Goal: Check status: Check status

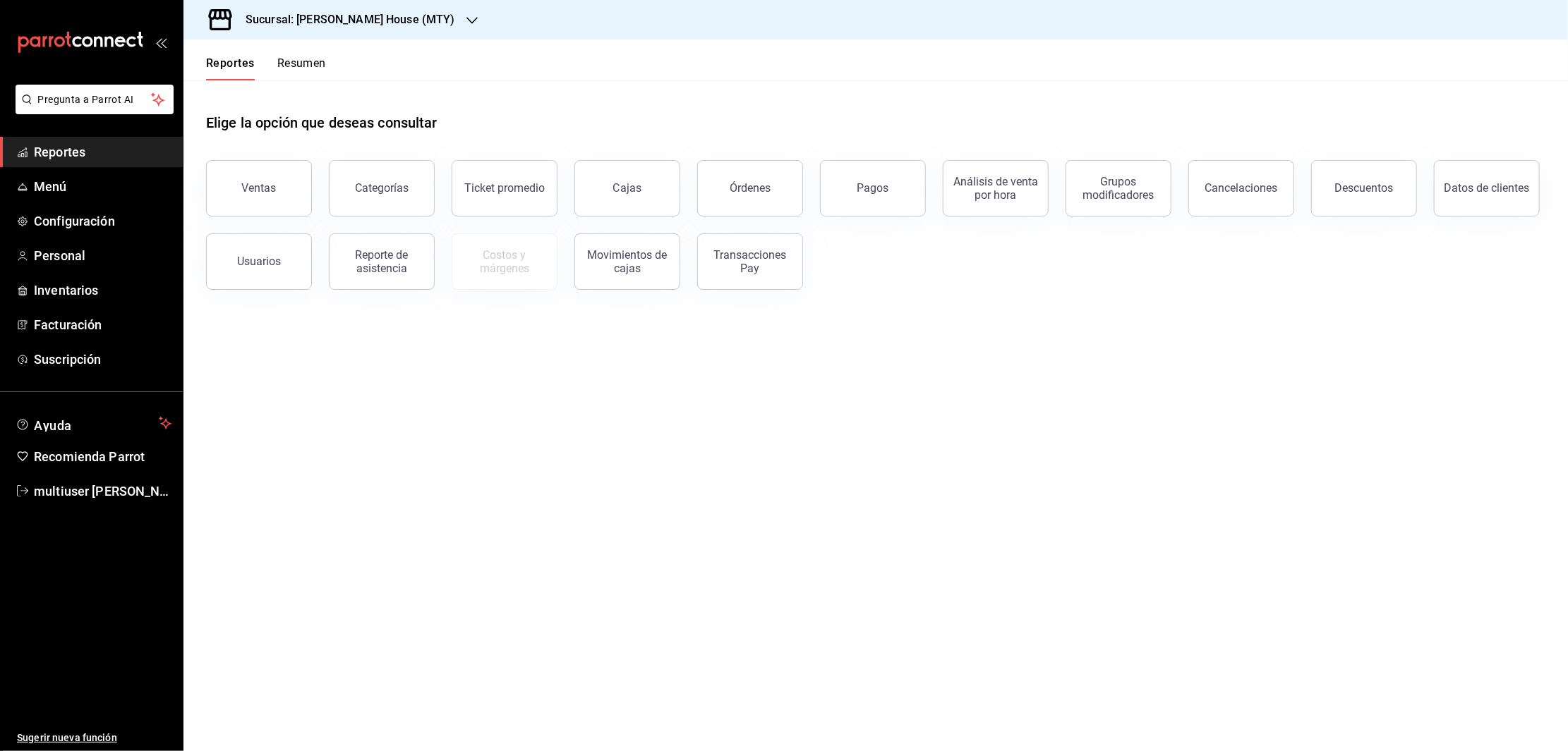
click at [322, 25] on h3 "Sucursal: [PERSON_NAME] House (MTY)" at bounding box center [344, 19] width 221 height 17
click at [245, 90] on span "Toshi Tiger (MTY)" at bounding box center [233, 93] width 77 height 15
click at [607, 180] on link "Cajas" at bounding box center [627, 188] width 106 height 56
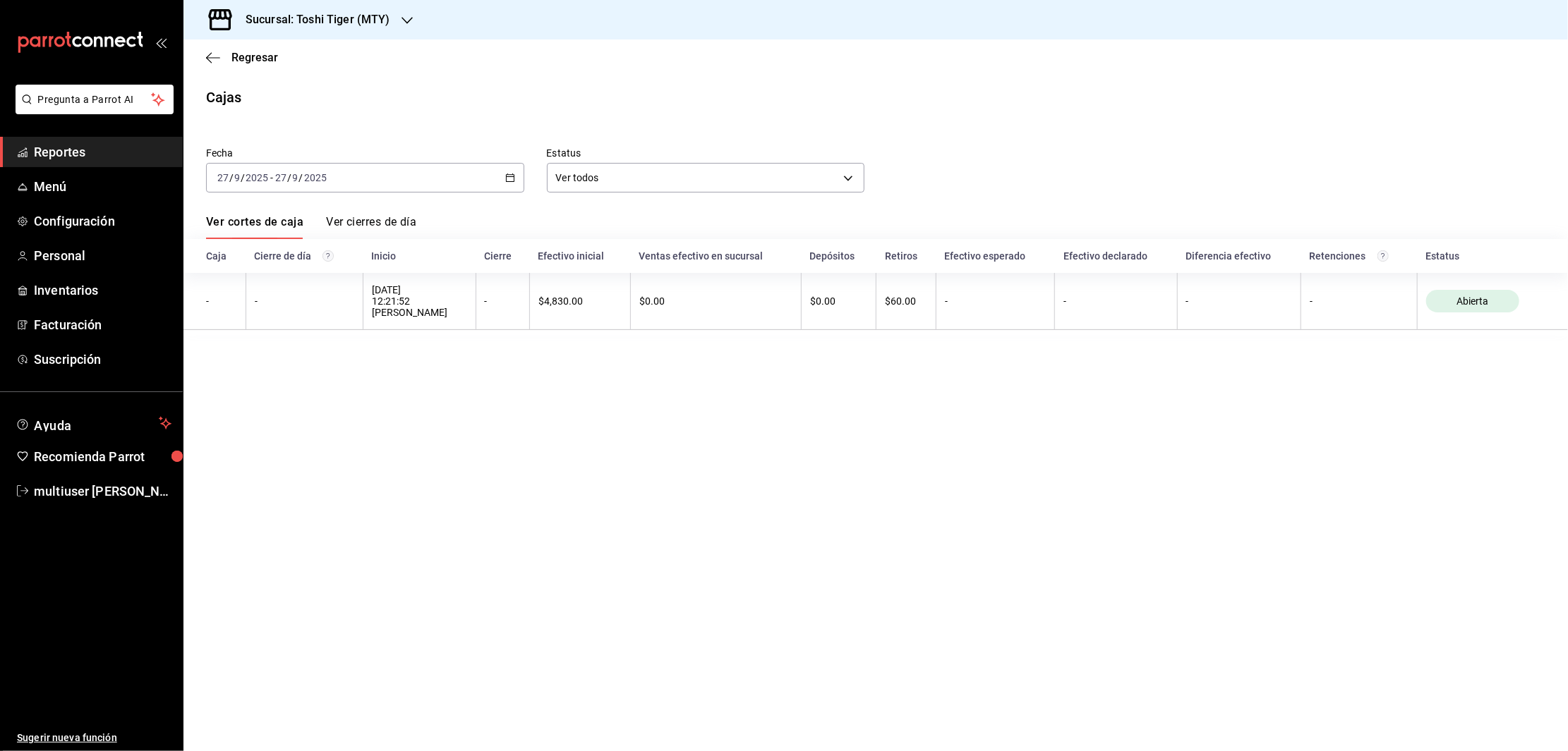
click at [372, 188] on div "[DATE] [DATE] - [DATE] [DATE]" at bounding box center [365, 178] width 319 height 30
click at [262, 246] on span "Ayer" at bounding box center [272, 252] width 109 height 15
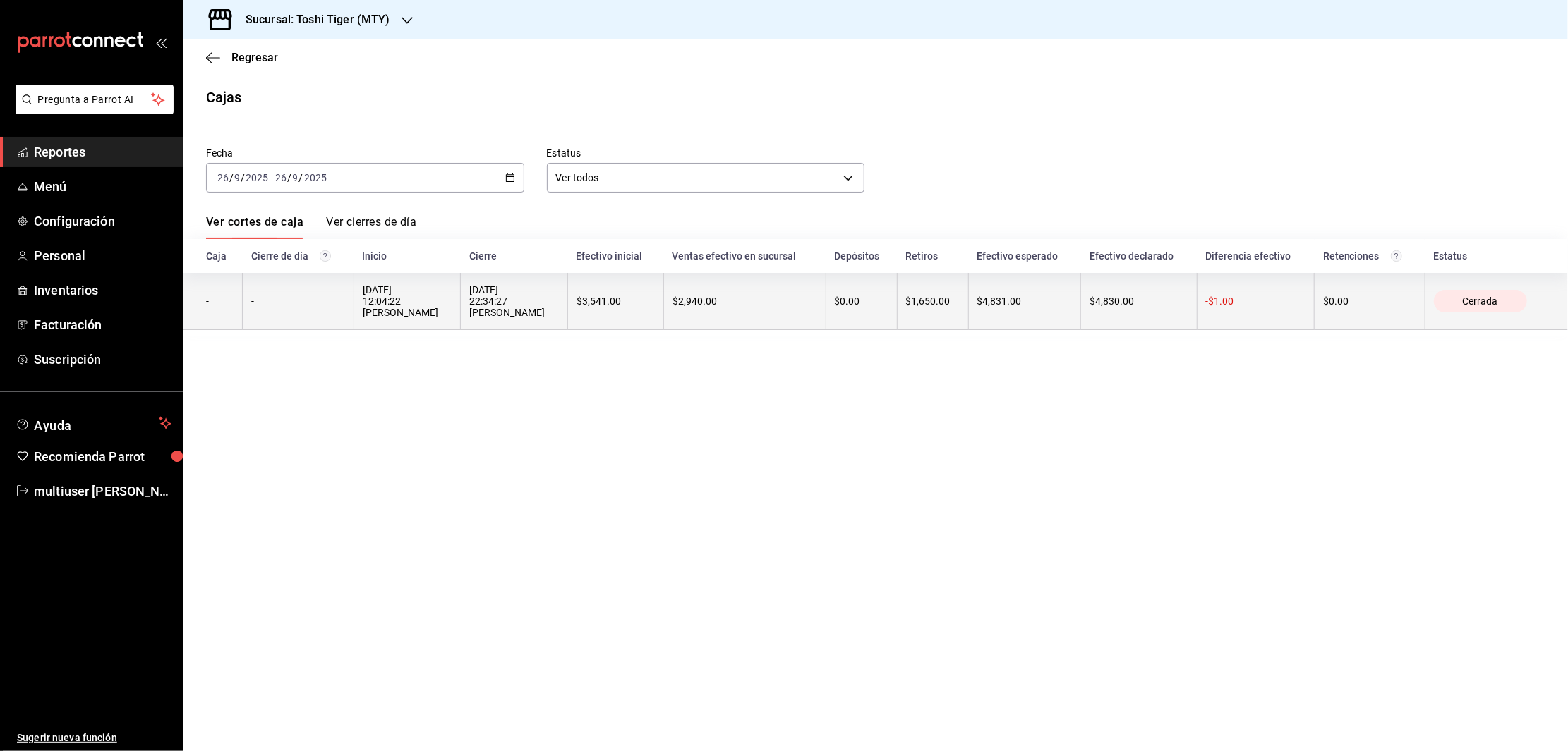
click at [318, 304] on div "-" at bounding box center [298, 301] width 93 height 11
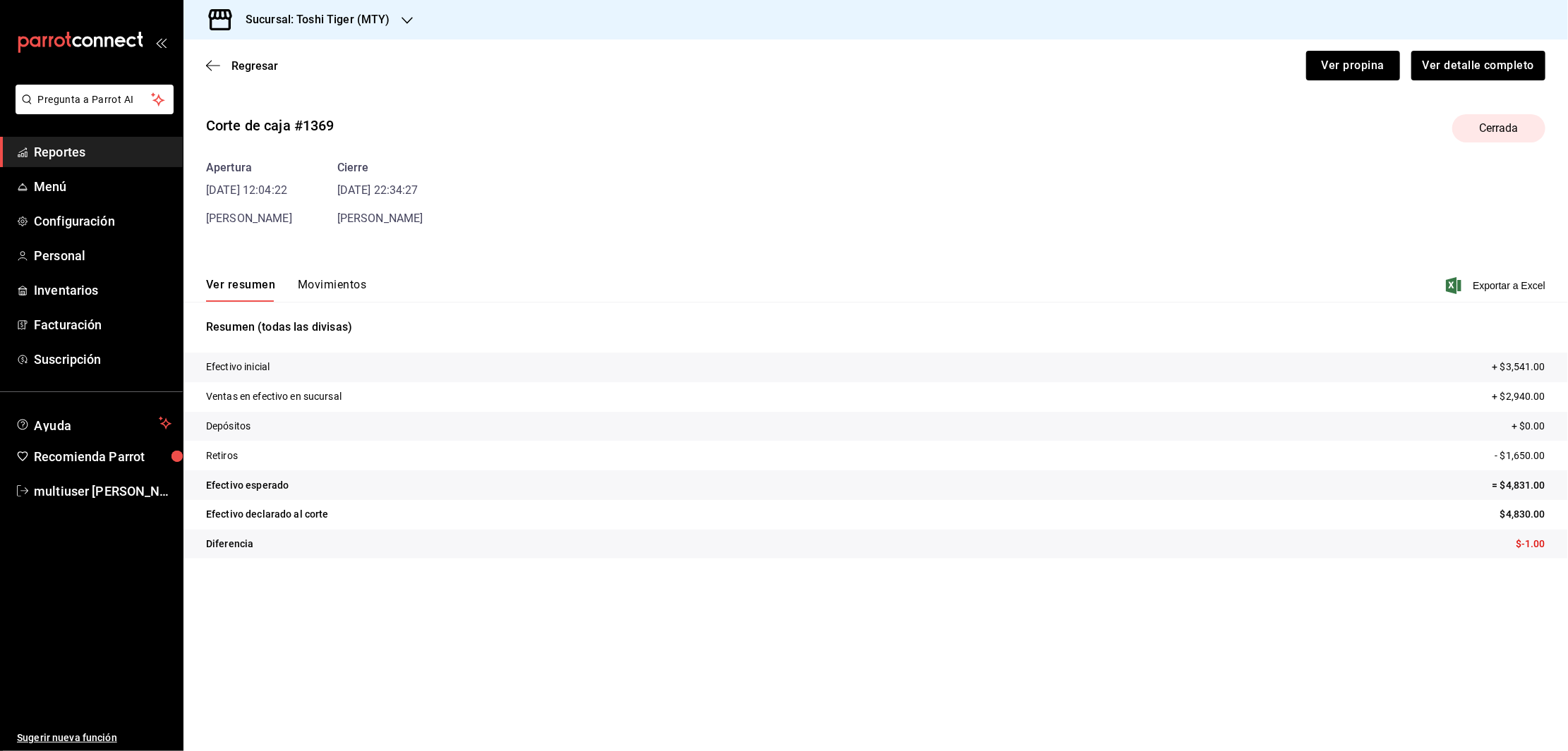
click at [323, 285] on button "Movimientos" at bounding box center [331, 289] width 68 height 24
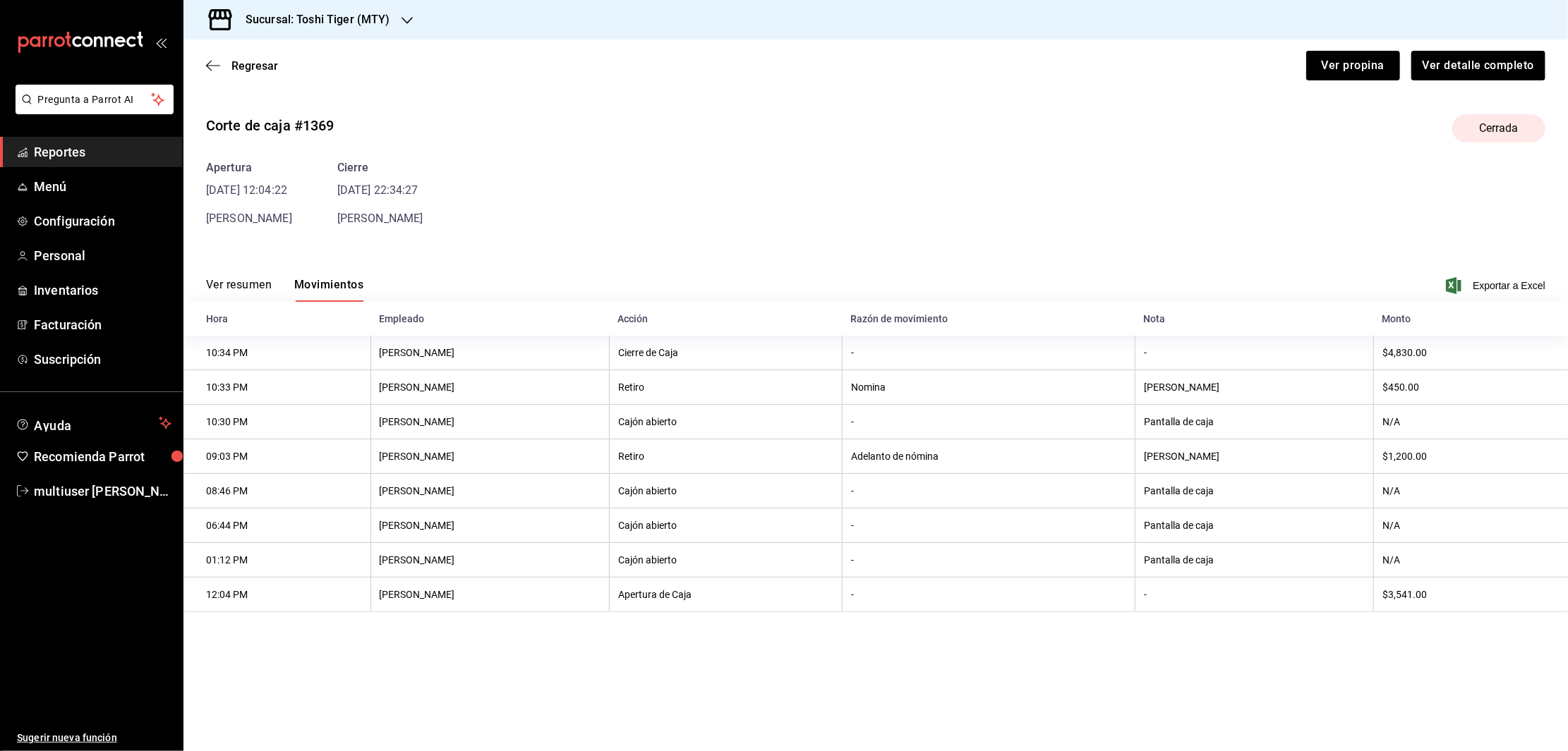
click at [1250, 172] on div "Apertura [DATE] 12:04:22 [PERSON_NAME] [DATE] 22:34:27 [PERSON_NAME]" at bounding box center [875, 193] width 1339 height 67
click at [209, 65] on icon "button" at bounding box center [213, 65] width 15 height 1
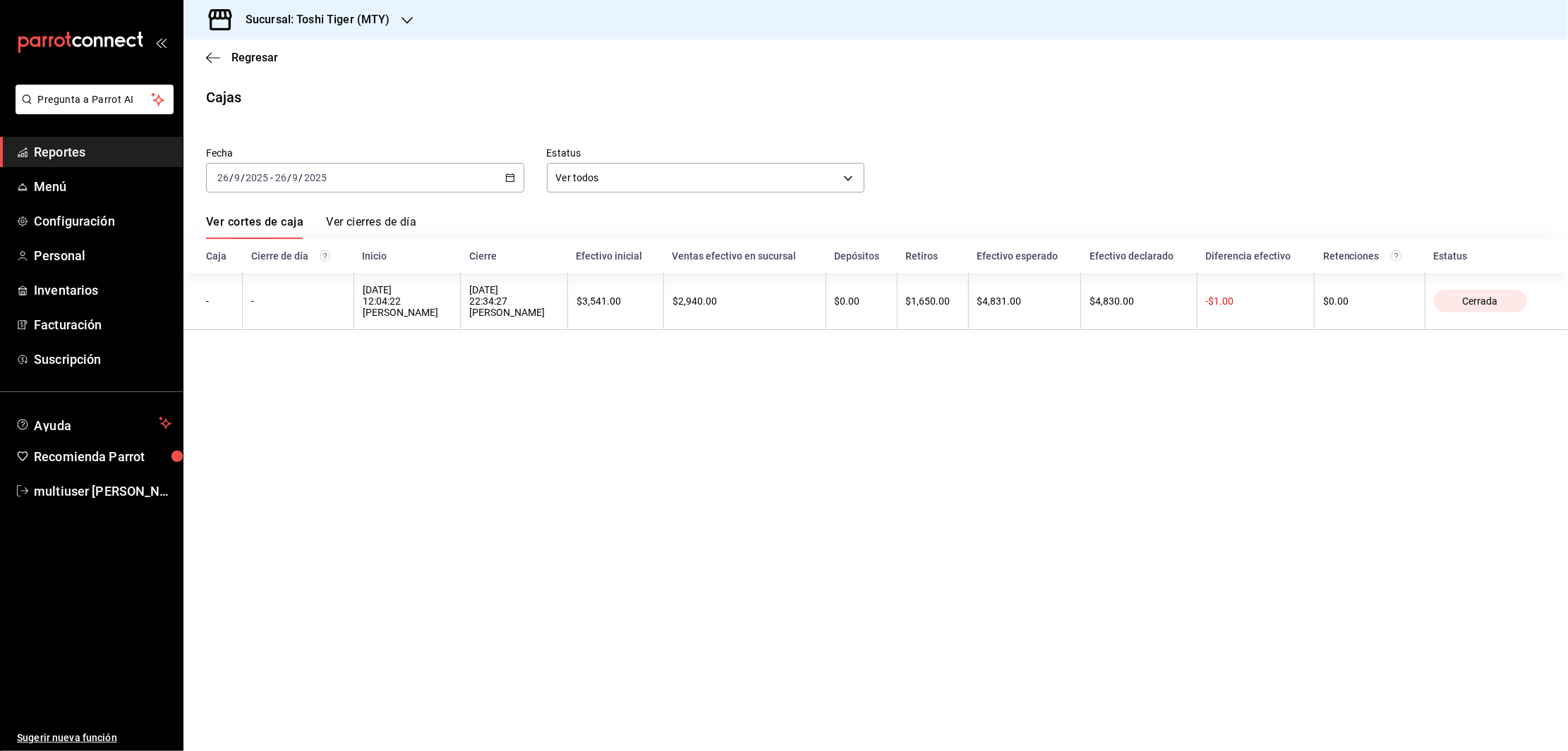
click at [50, 145] on span "Reportes" at bounding box center [102, 152] width 137 height 19
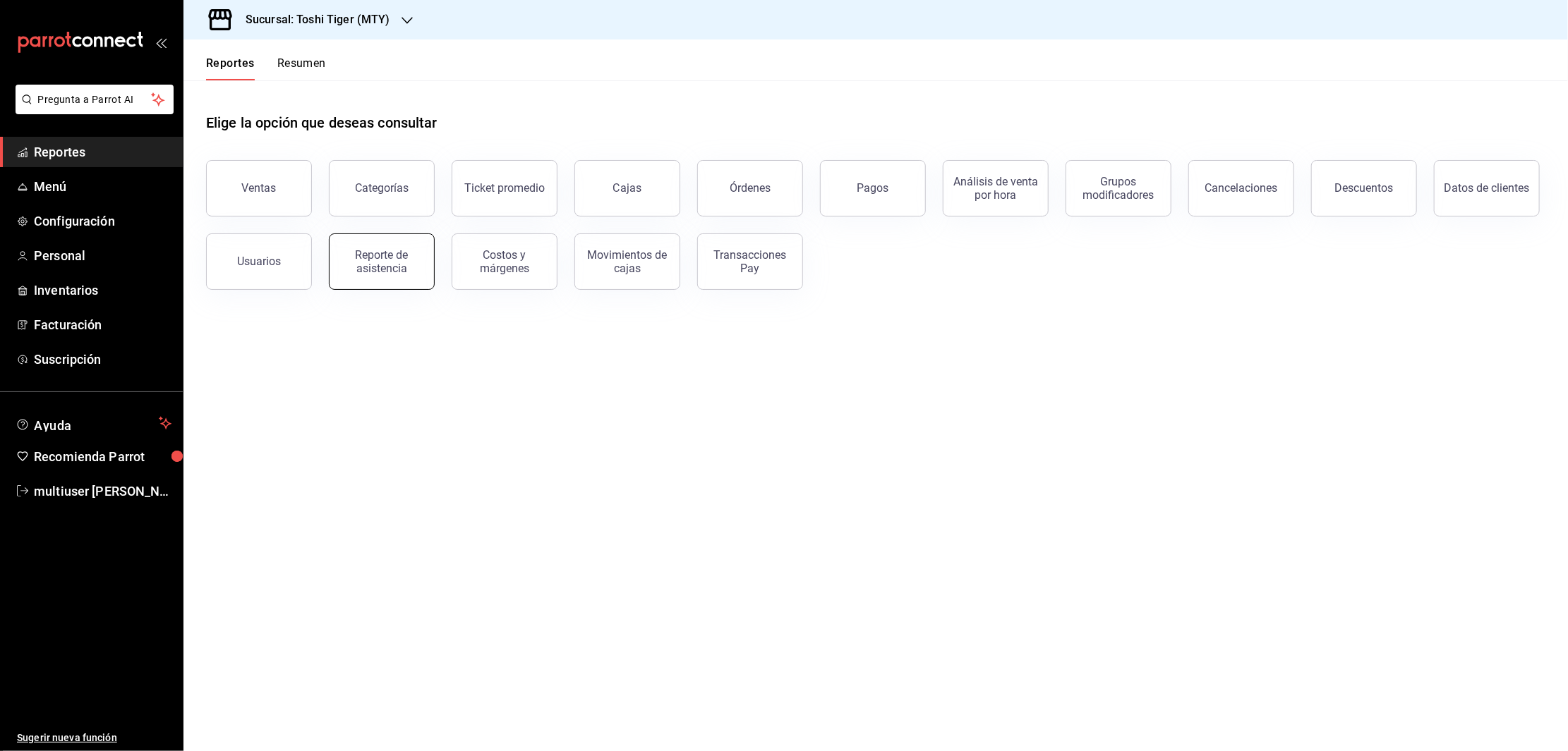
click at [379, 265] on div "Reporte de asistencia" at bounding box center [382, 261] width 87 height 26
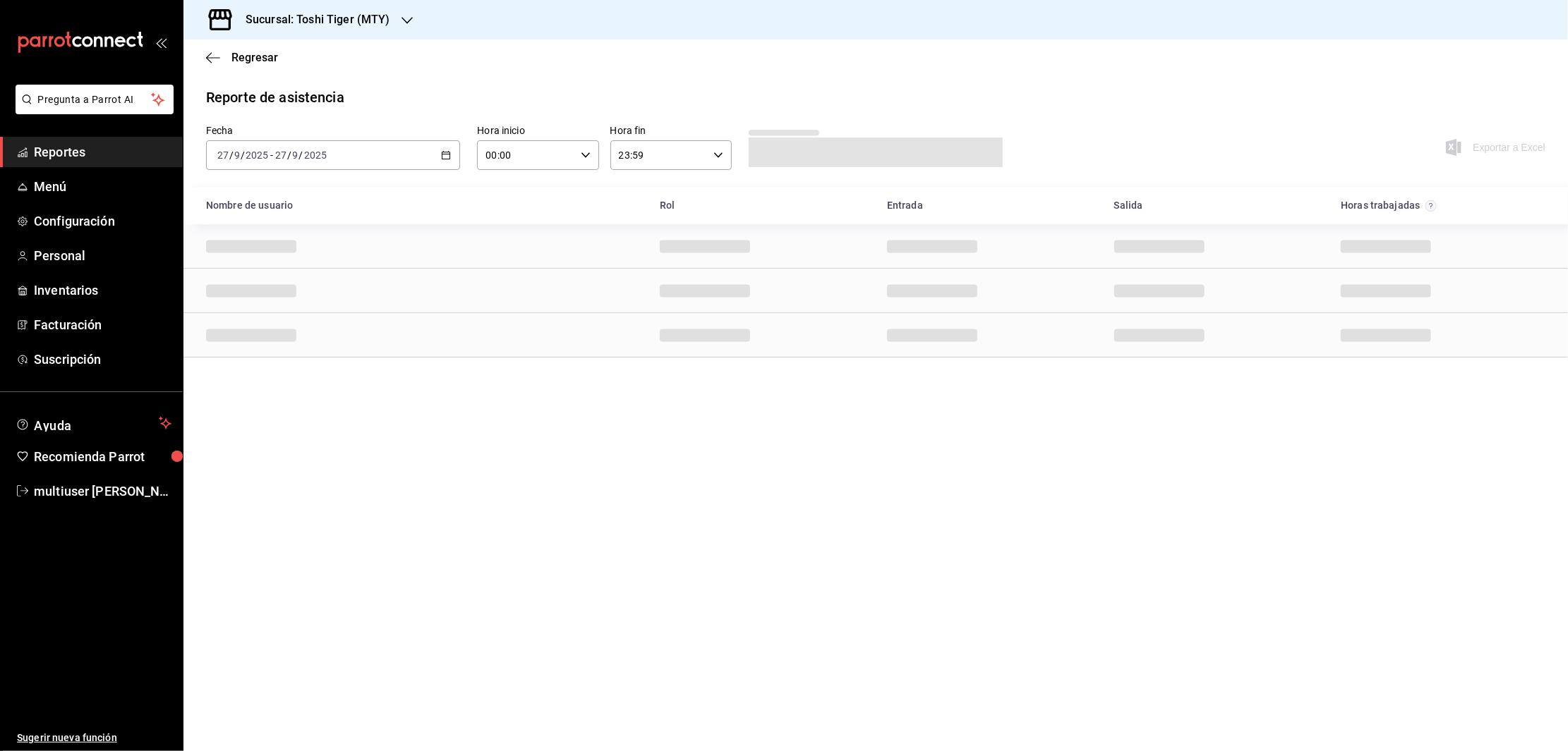
click at [434, 156] on div "[DATE] [DATE] - [DATE] [DATE]" at bounding box center [332, 155] width 254 height 30
click at [239, 359] on span "Rango de fechas" at bounding box center [272, 357] width 109 height 15
click at [369, 337] on abbr "22" at bounding box center [369, 341] width 9 height 10
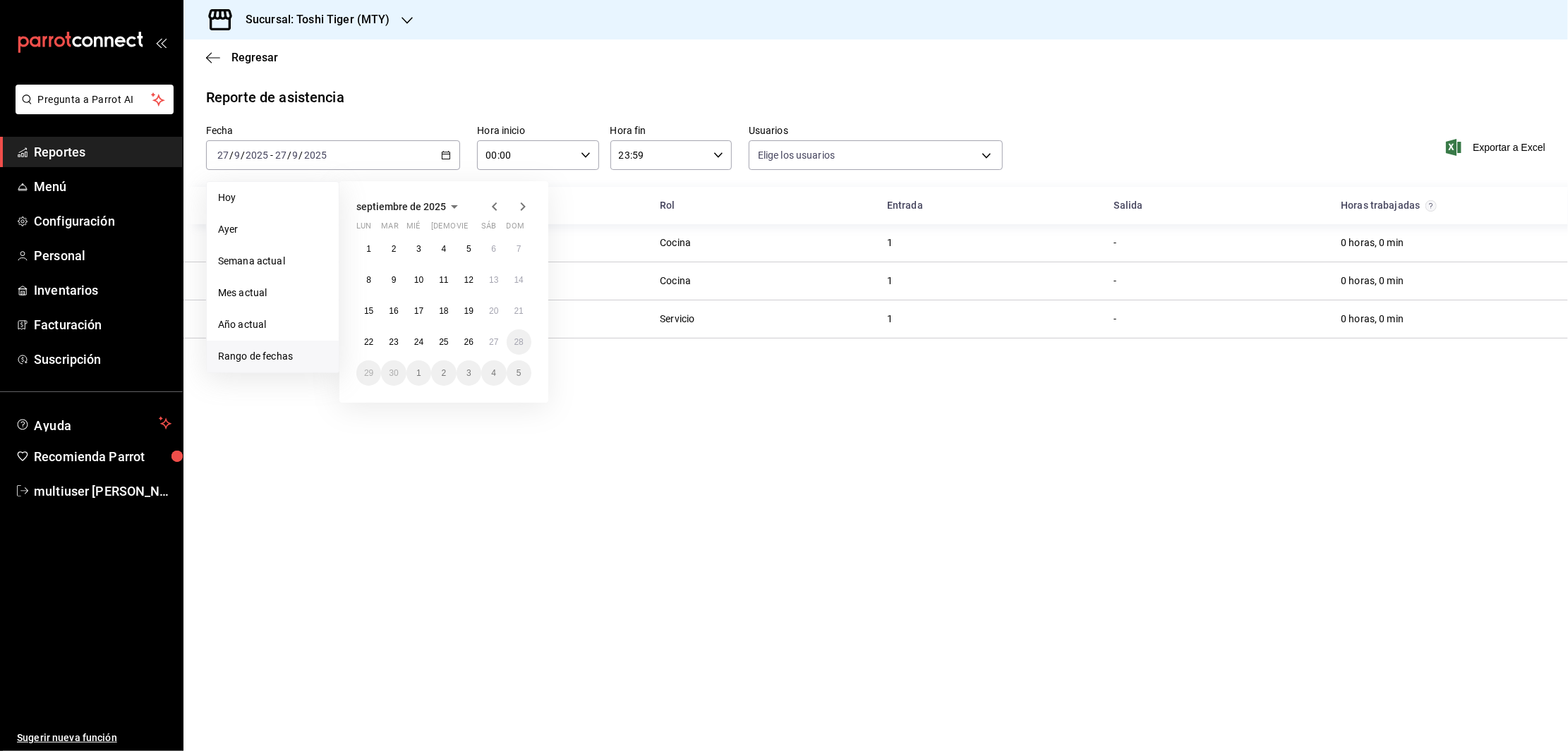
type input "1b6faaa0-8ffe-483c-b9d2-2b4f56b34207,89fb00d0-52c8-4eaf-a0b0-68d46c30e411,87e57…"
click at [489, 341] on abbr "27" at bounding box center [494, 341] width 9 height 10
click at [365, 342] on abbr "22" at bounding box center [369, 341] width 9 height 10
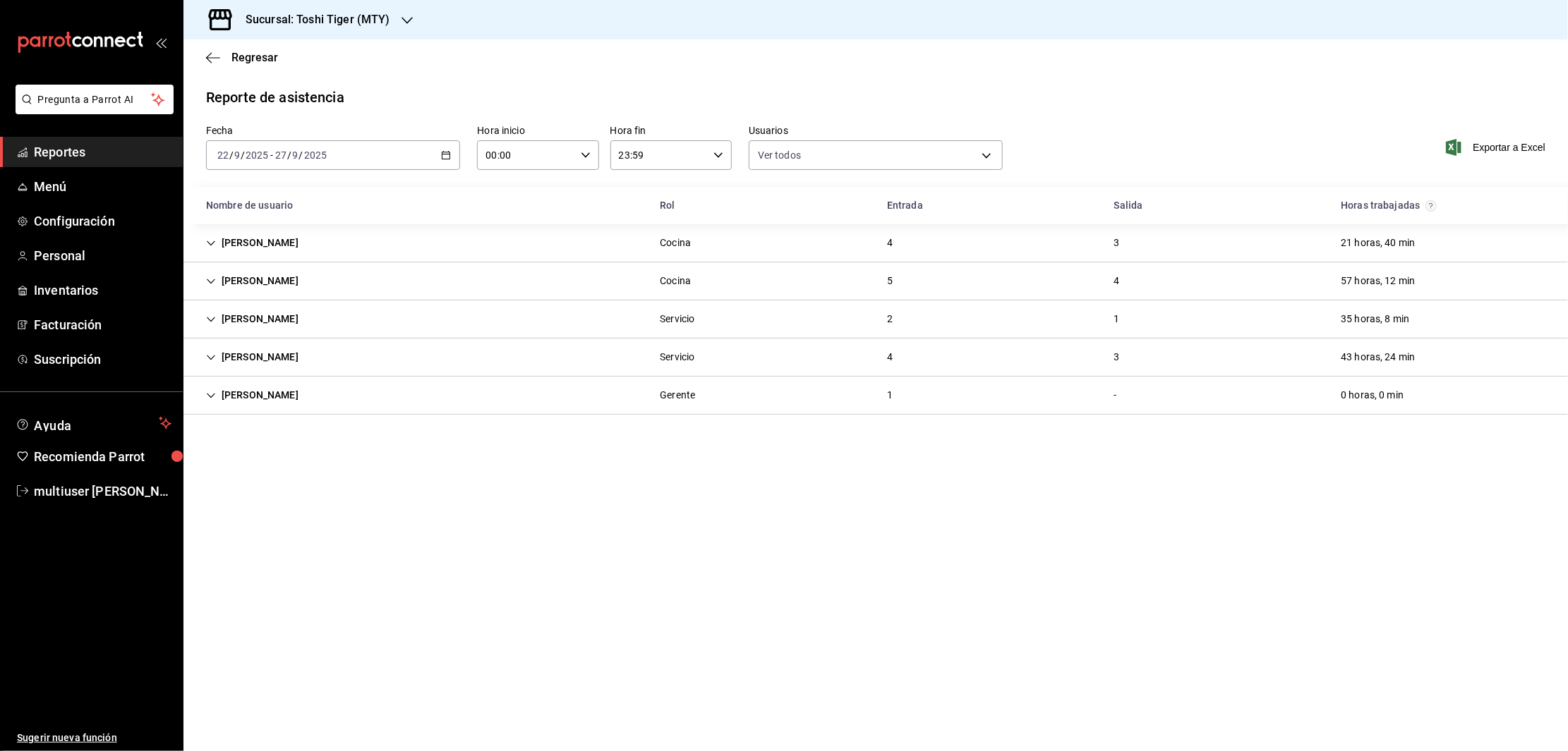
click at [243, 317] on div "[PERSON_NAME]" at bounding box center [252, 319] width 115 height 26
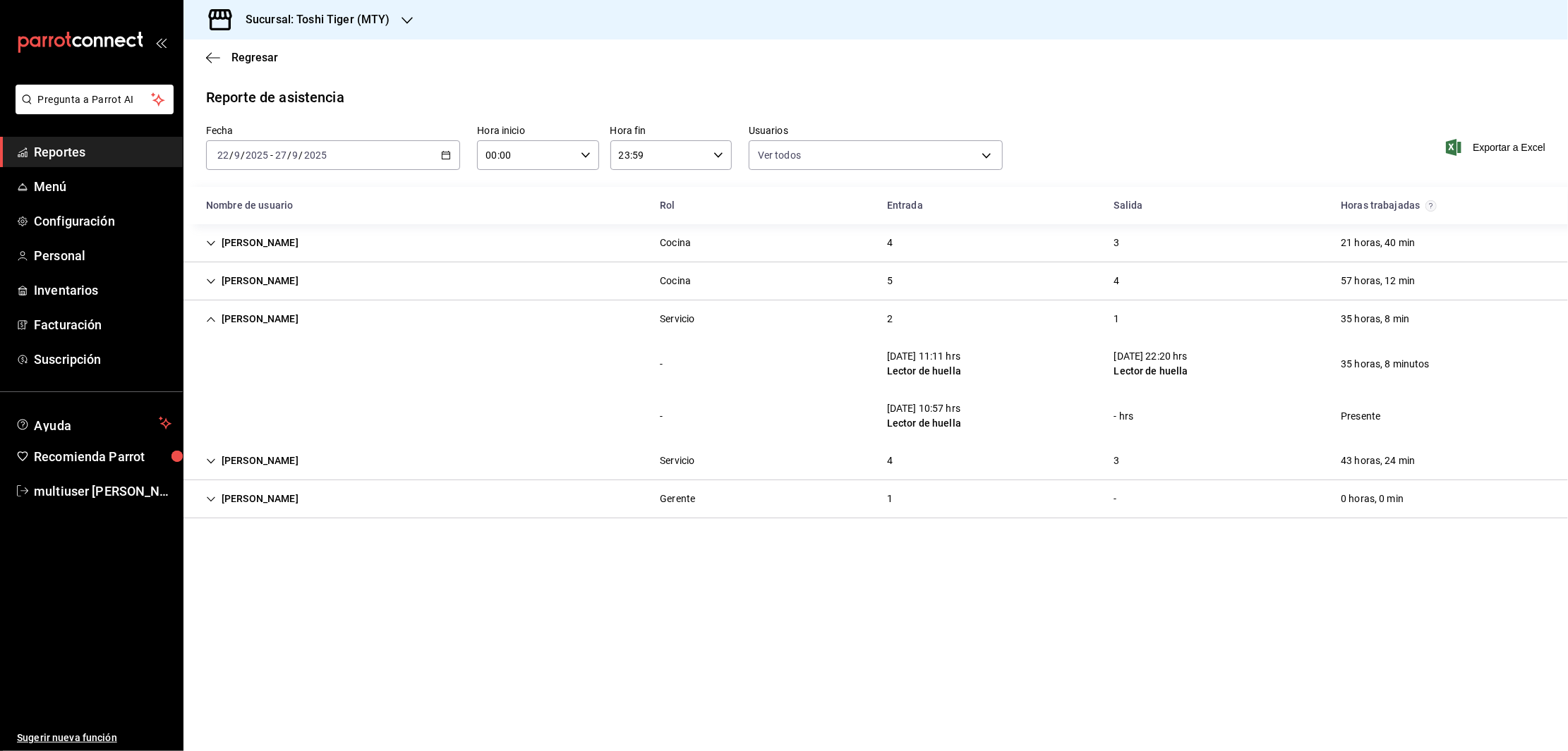
click at [243, 317] on div "[PERSON_NAME]" at bounding box center [252, 319] width 115 height 26
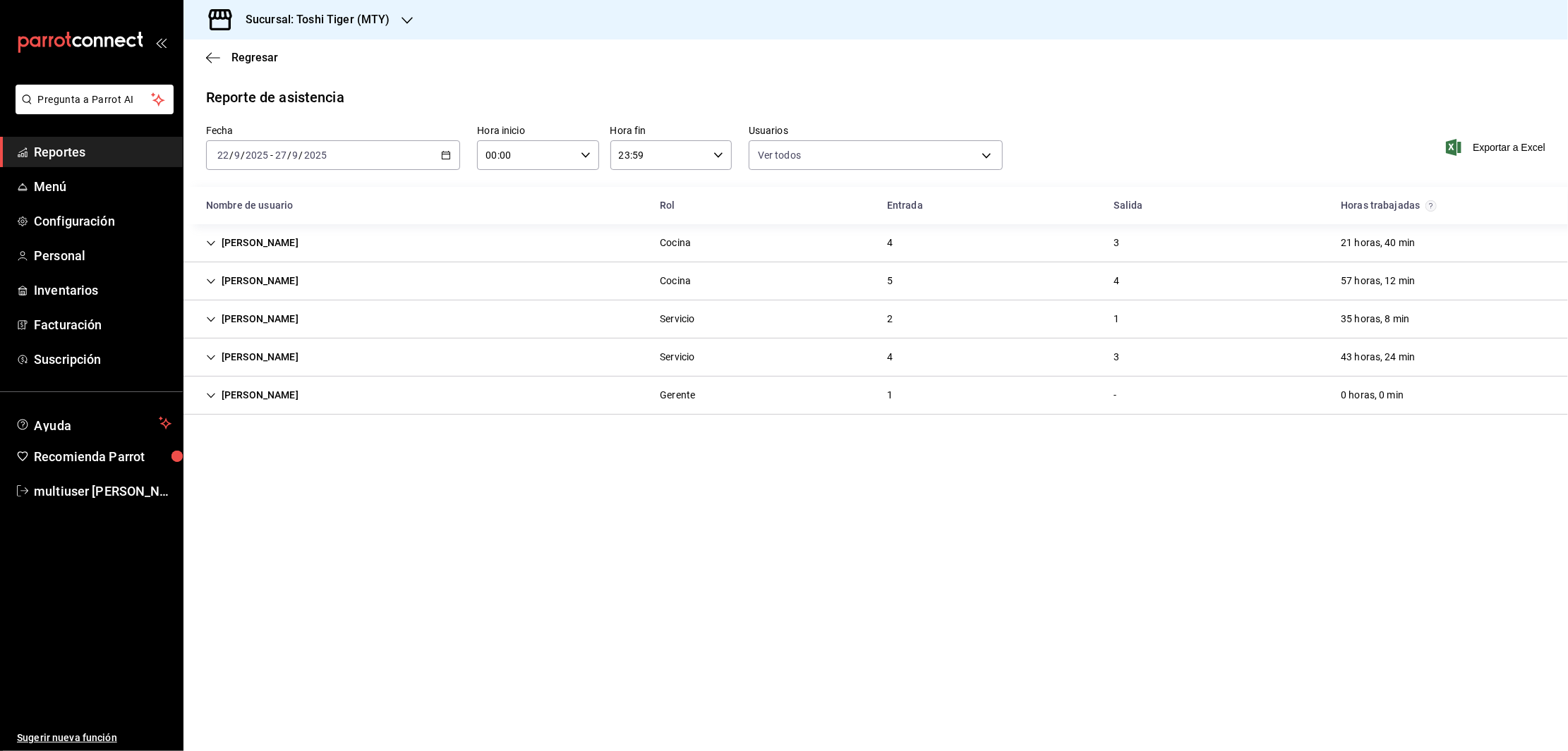
click at [235, 275] on div "[PERSON_NAME]" at bounding box center [252, 281] width 115 height 26
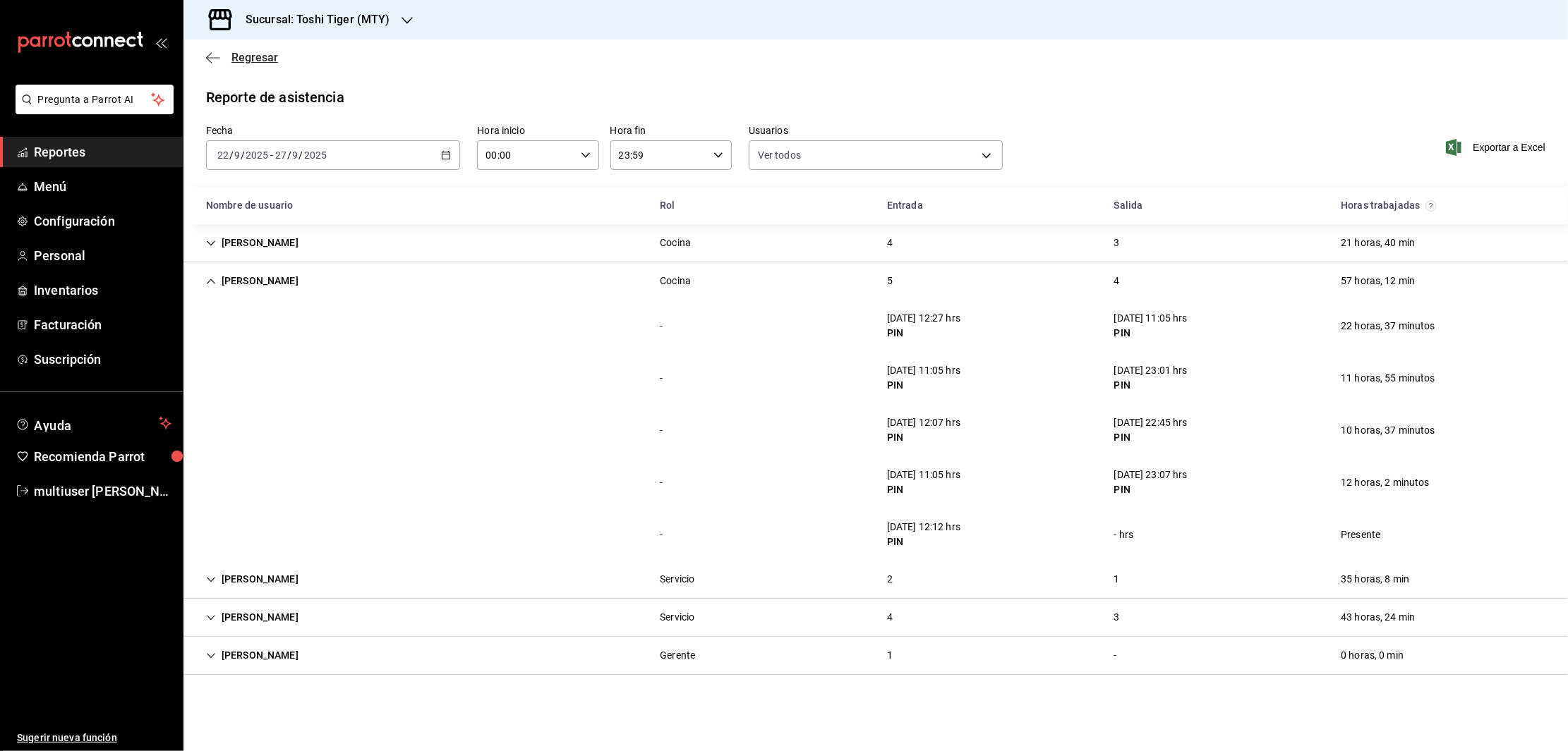
click at [209, 59] on icon "button" at bounding box center [213, 58] width 15 height 13
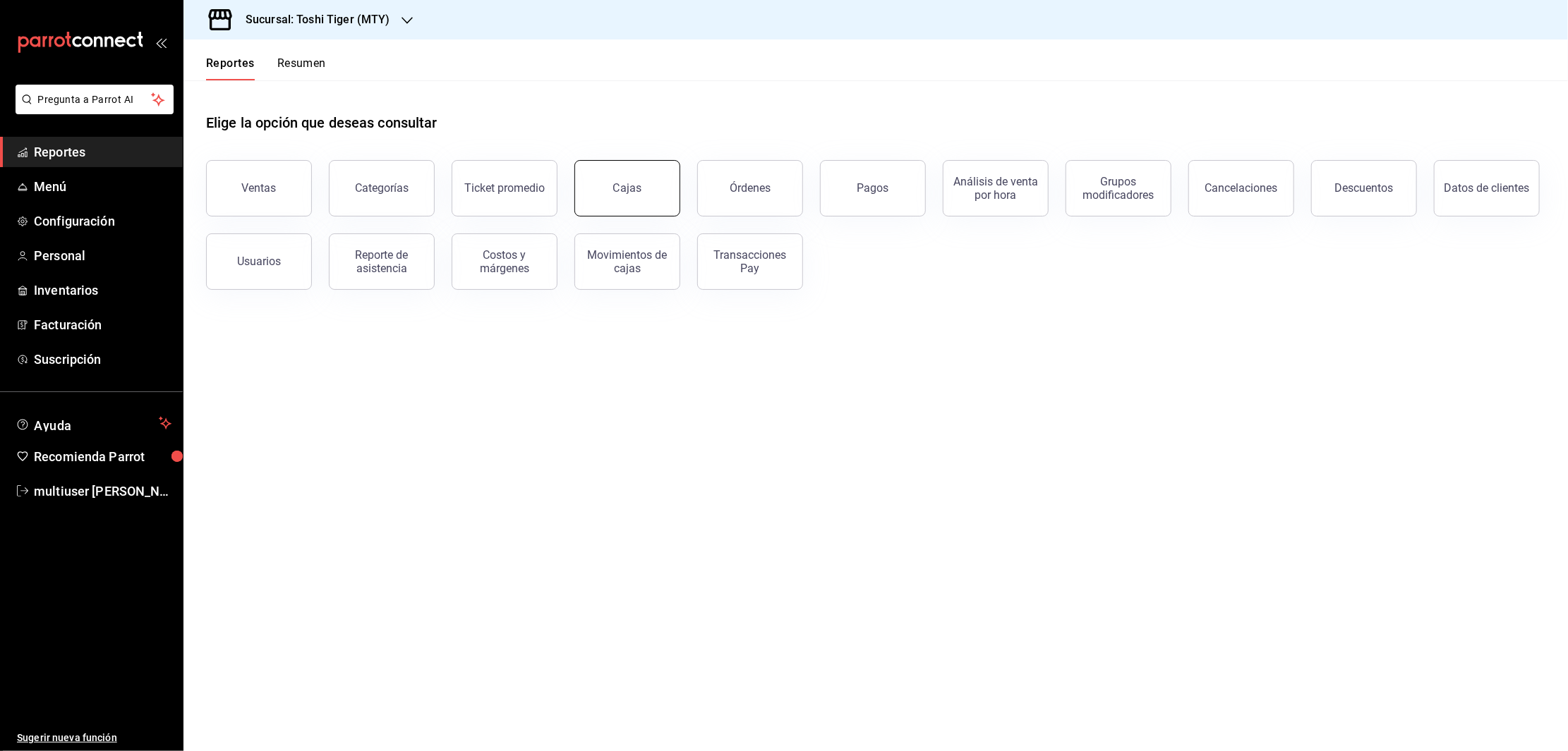
click at [641, 189] on link "Cajas" at bounding box center [627, 188] width 106 height 56
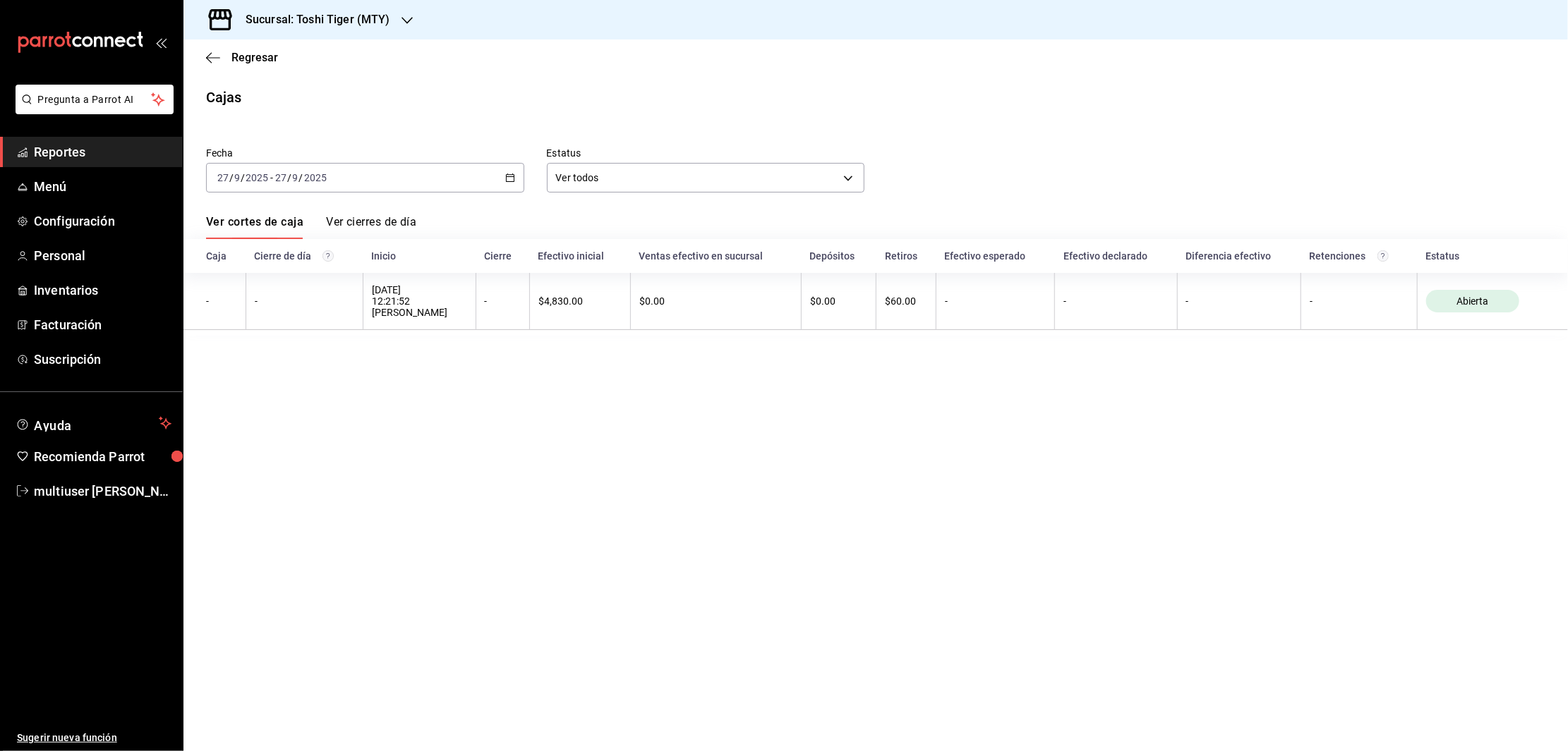
click at [513, 168] on div "[DATE] [DATE] - [DATE] [DATE]" at bounding box center [365, 178] width 319 height 30
click at [250, 377] on span "Rango de fechas" at bounding box center [272, 379] width 109 height 15
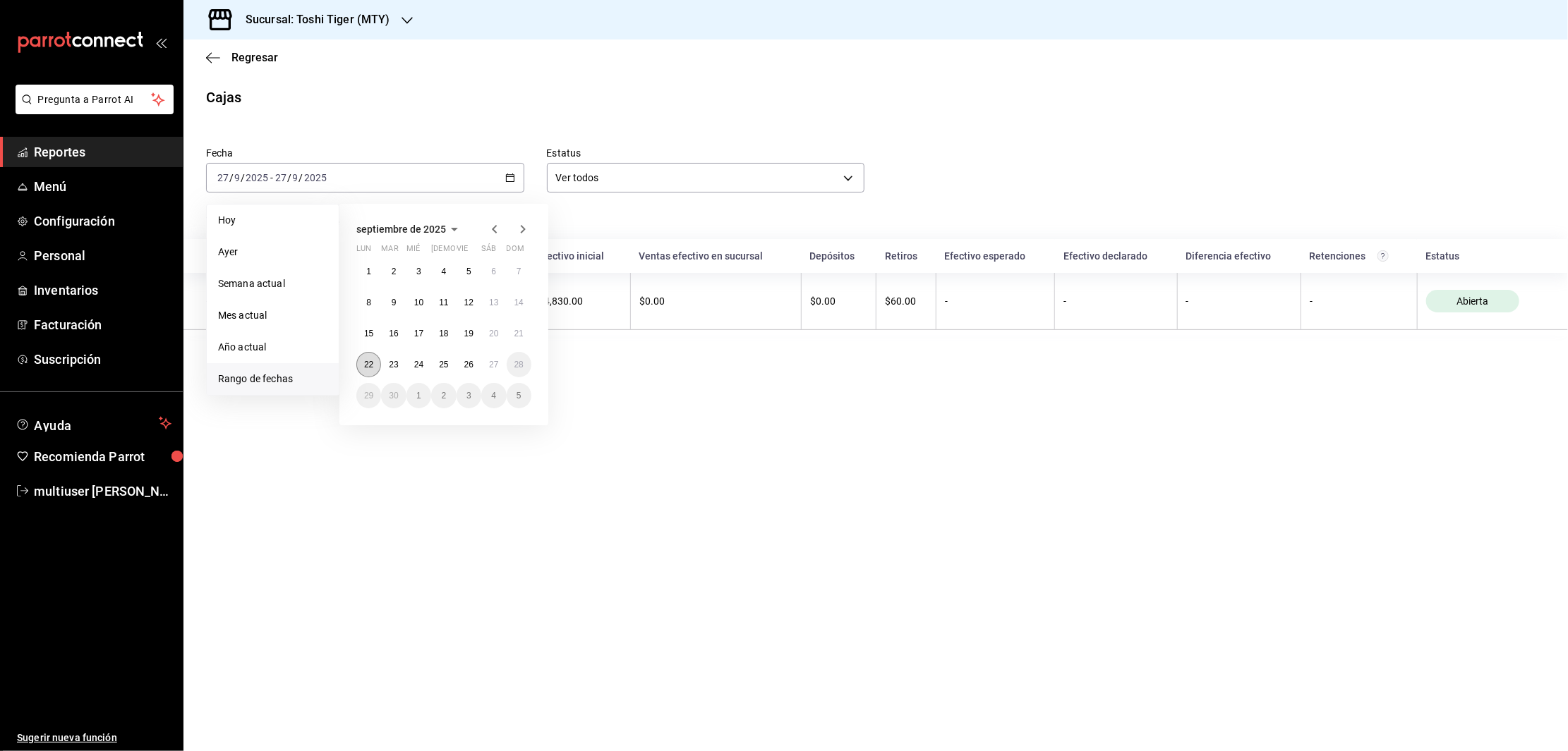
click at [369, 364] on abbr "22" at bounding box center [369, 364] width 9 height 10
click at [488, 365] on button "27" at bounding box center [494, 365] width 25 height 25
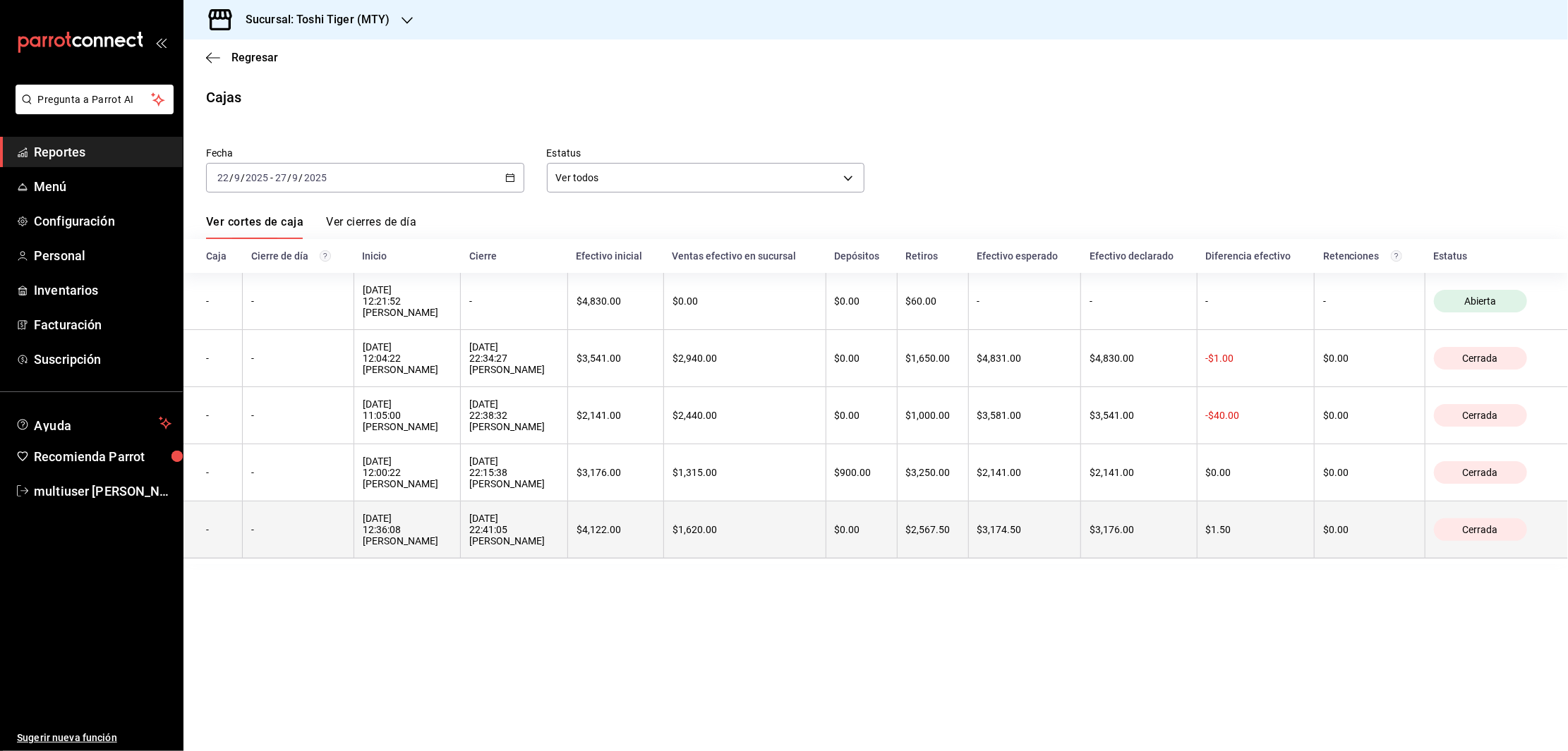
click at [313, 532] on div "-" at bounding box center [298, 530] width 93 height 11
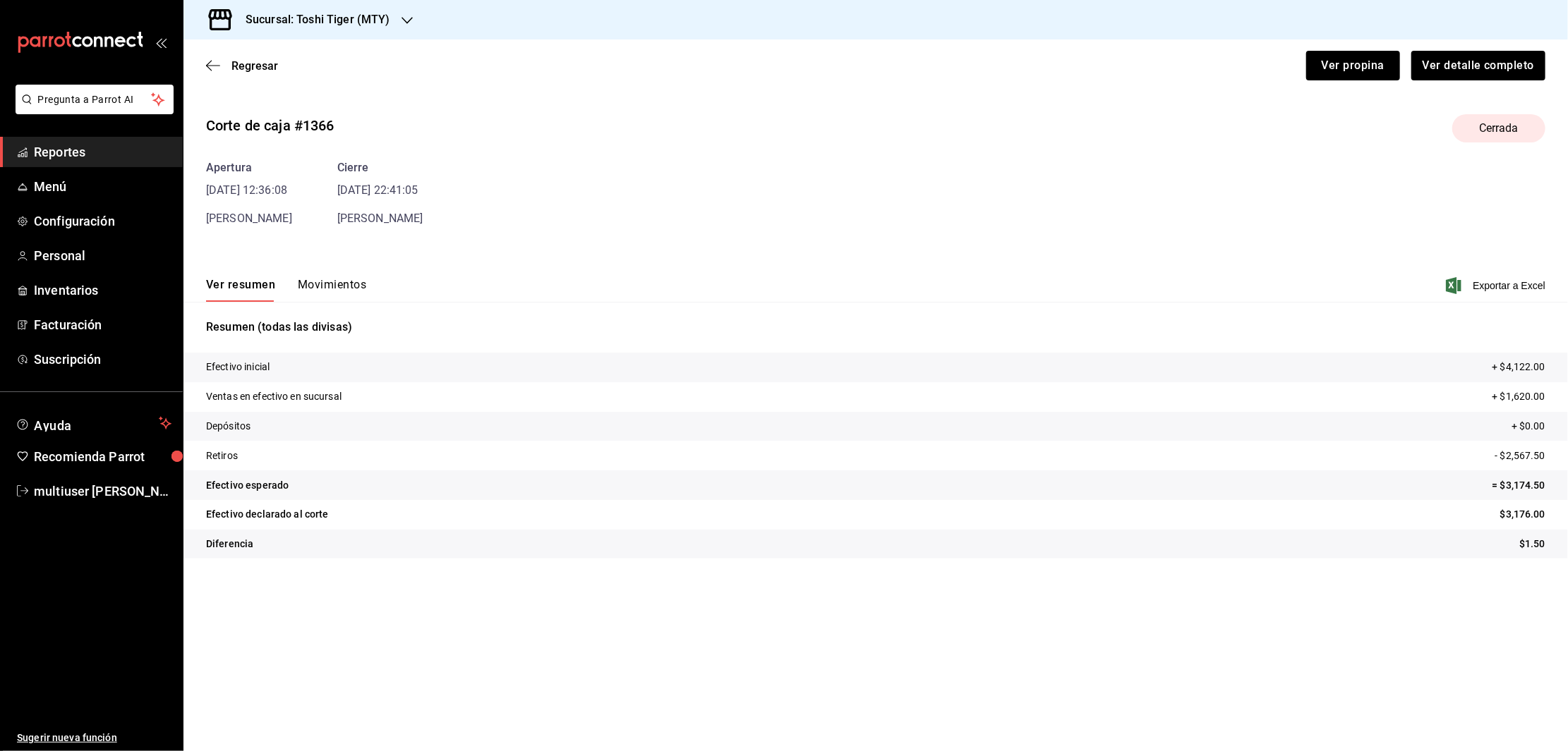
click at [340, 293] on button "Movimientos" at bounding box center [331, 289] width 68 height 24
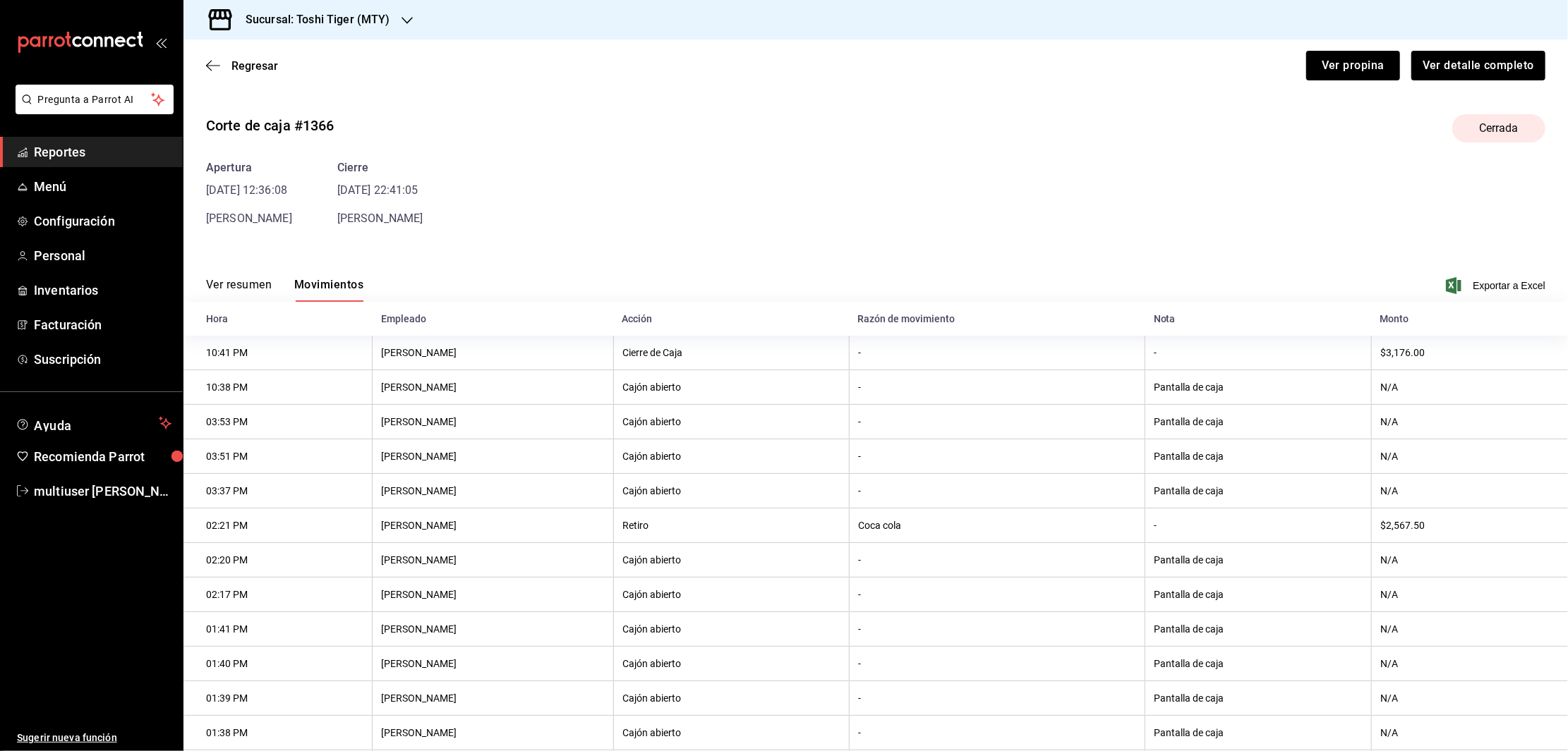
scroll to position [111, 0]
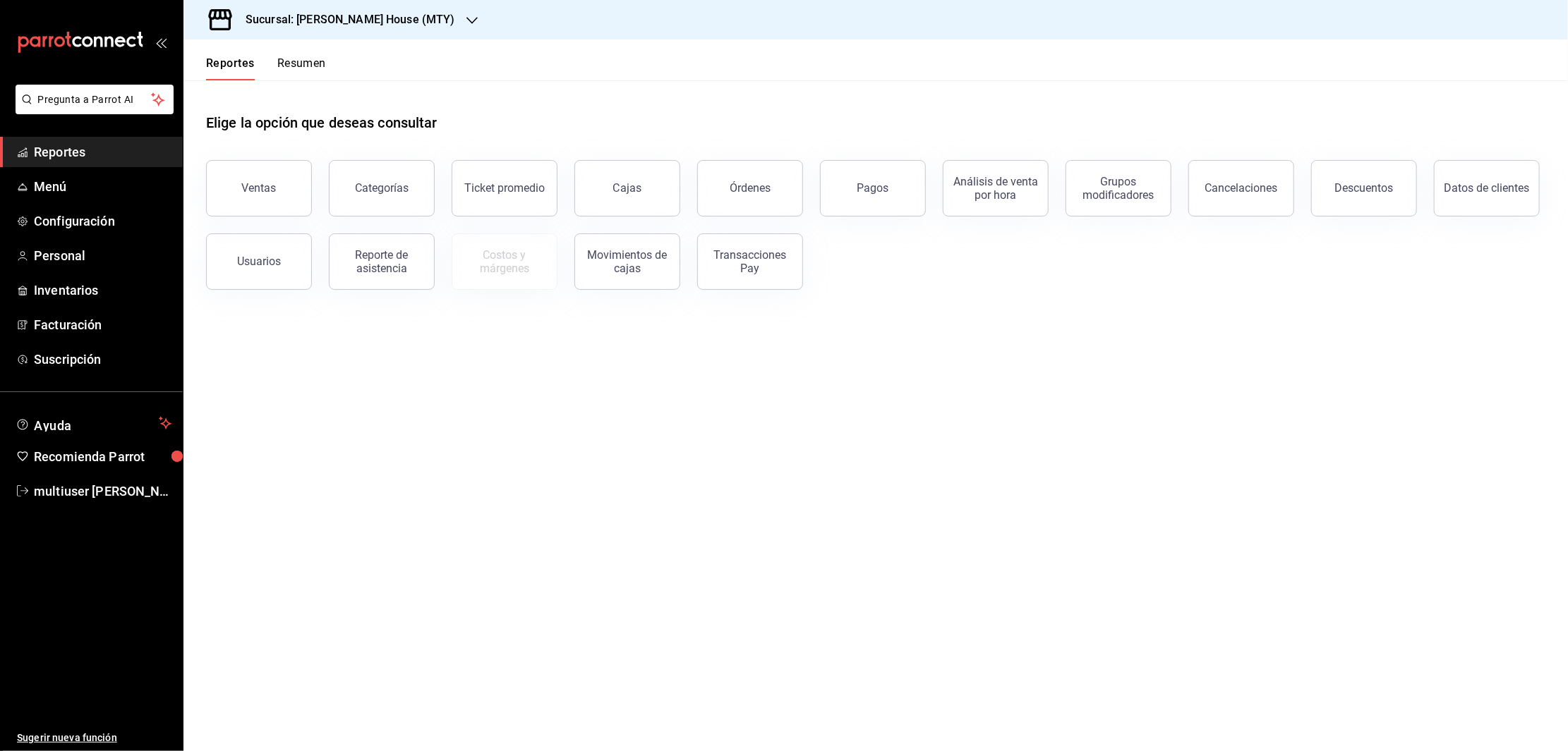
click at [343, 21] on h3 "Sucursal: [PERSON_NAME] House (MTY)" at bounding box center [344, 19] width 221 height 17
click at [259, 89] on span "Toshi Tiger (MTY)" at bounding box center [233, 93] width 77 height 15
click at [304, 65] on button "Resumen" at bounding box center [301, 68] width 48 height 24
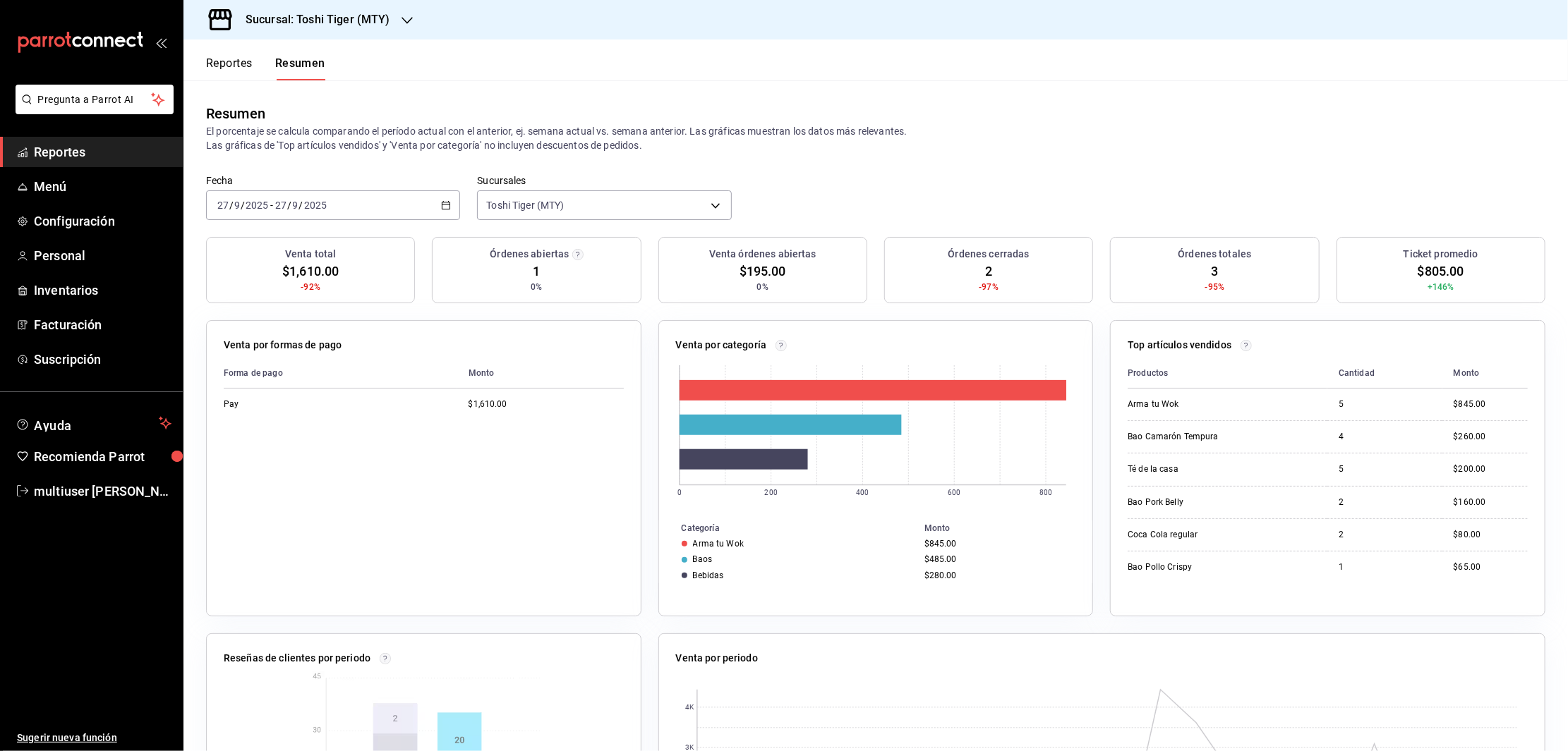
click at [349, 198] on div "[DATE] [DATE] - [DATE] [DATE]" at bounding box center [332, 205] width 254 height 30
click at [253, 244] on span "Hoy" at bounding box center [272, 248] width 109 height 15
